Goal: Navigation & Orientation: Find specific page/section

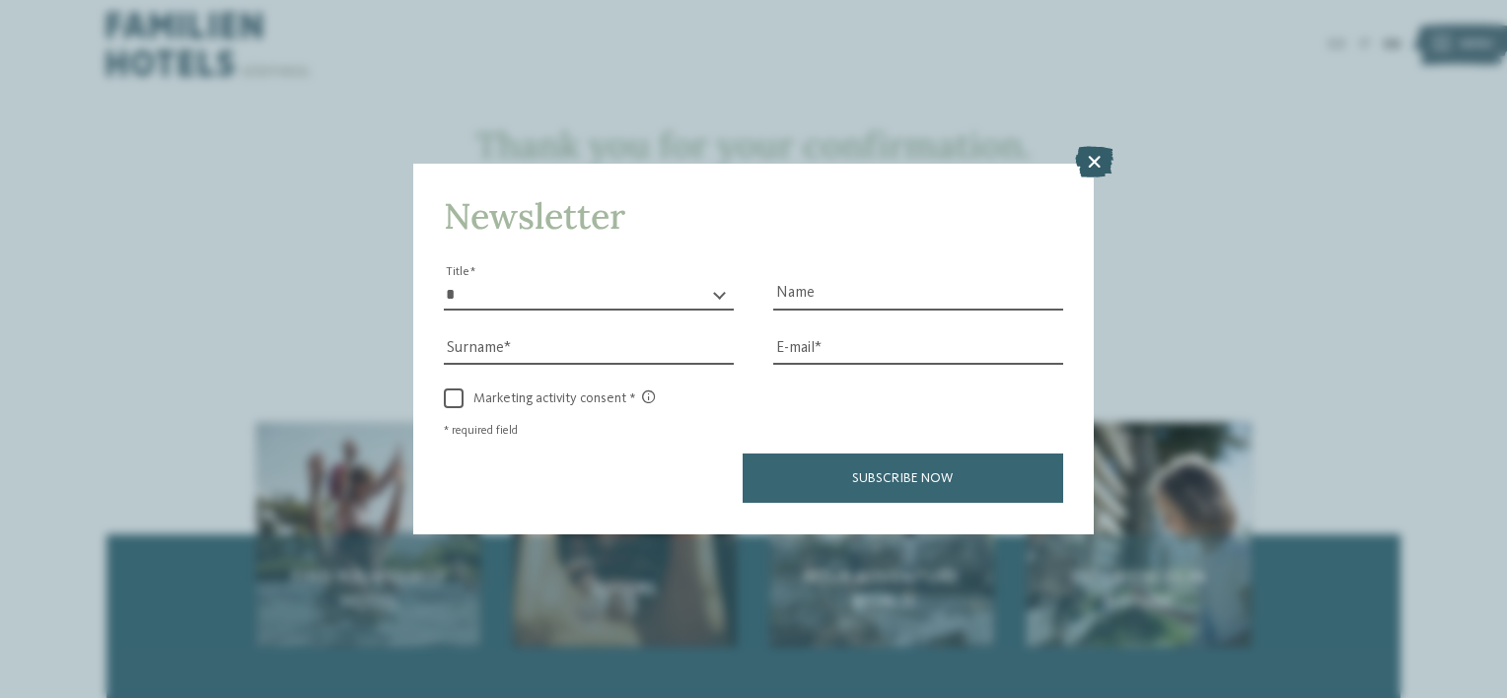
click at [1088, 171] on icon at bounding box center [1094, 163] width 38 height 32
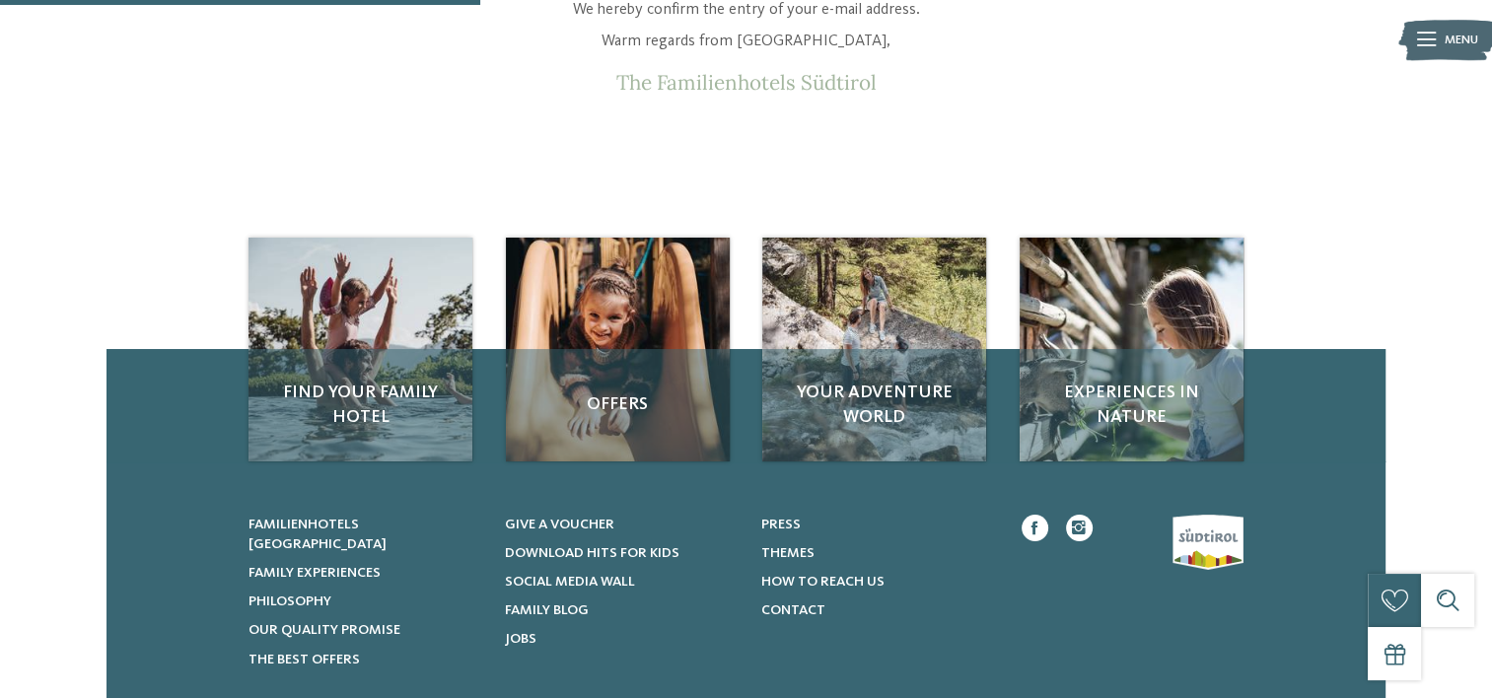
scroll to position [193, 0]
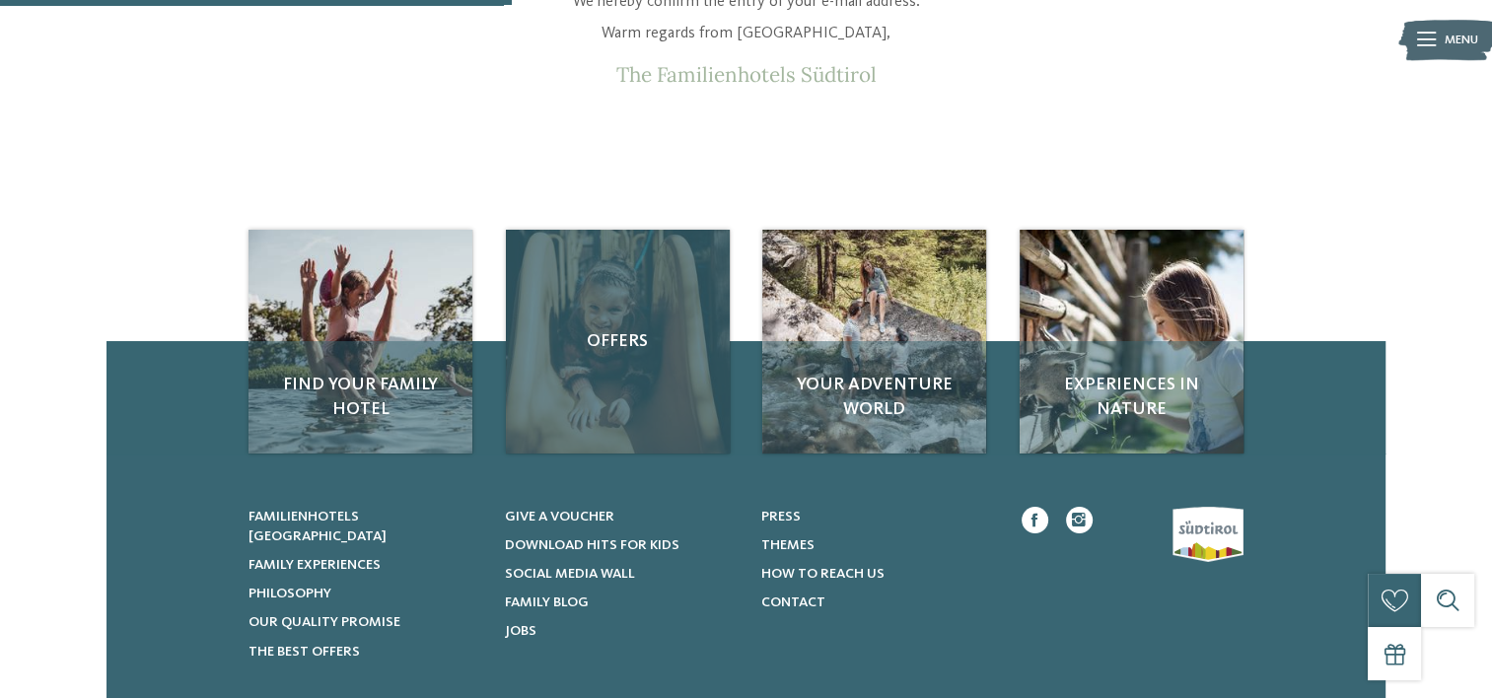
click at [581, 373] on div "Offers" at bounding box center [618, 342] width 224 height 224
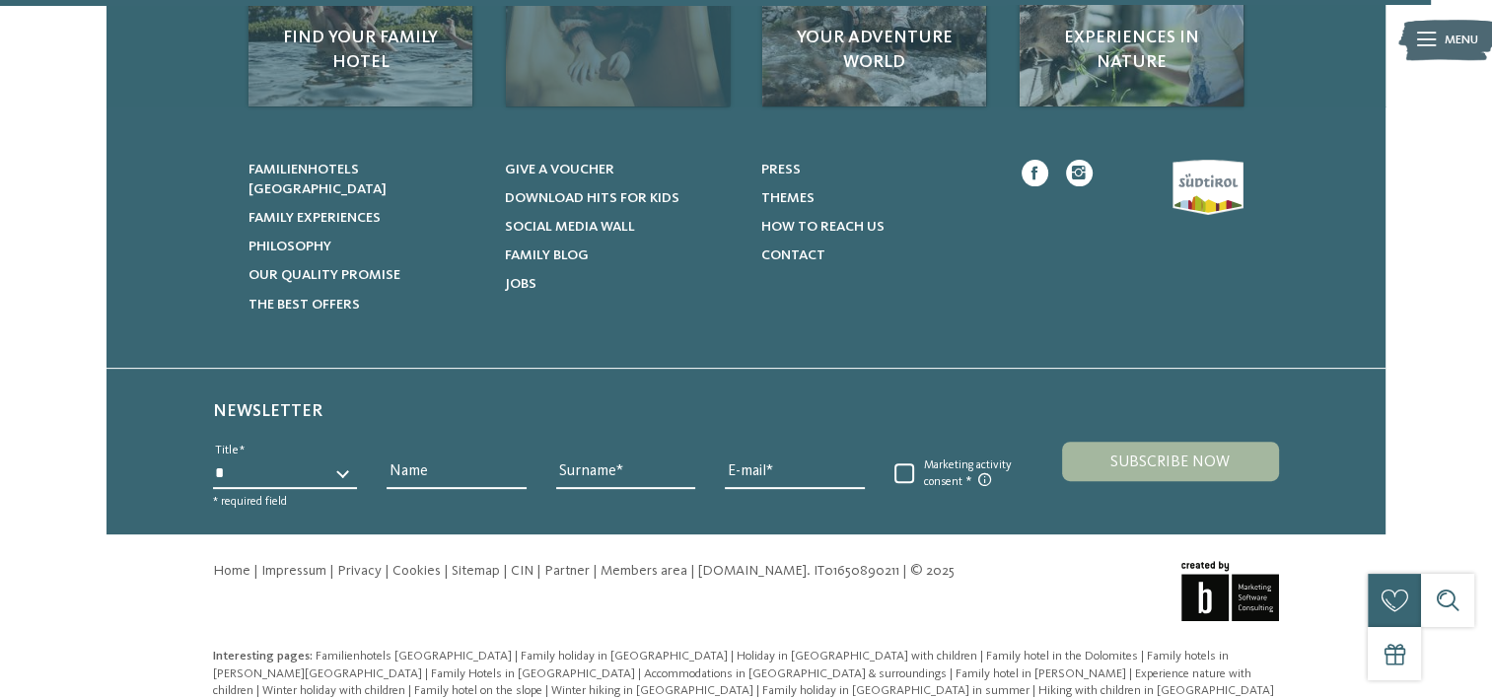
scroll to position [542, 0]
